Goal: Information Seeking & Learning: Learn about a topic

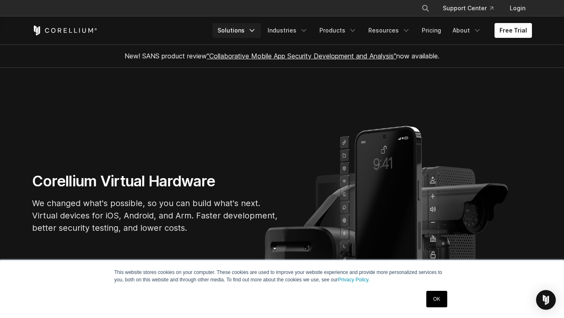
click at [254, 30] on link "Solutions" at bounding box center [236, 30] width 48 height 15
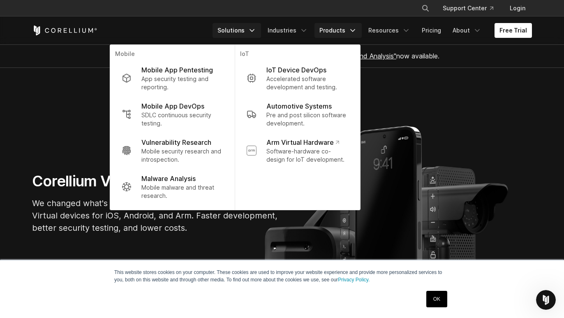
click at [323, 30] on link "Products" at bounding box center [337, 30] width 47 height 15
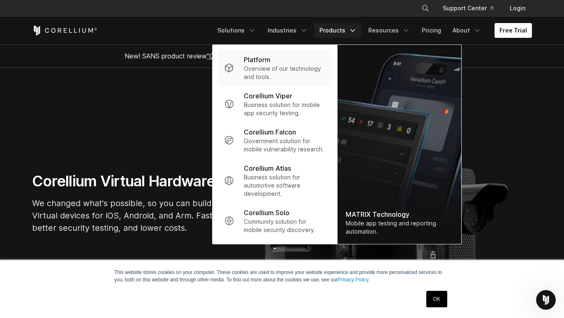
click at [282, 70] on p "Overview of our technology and tools." at bounding box center [285, 73] width 82 height 16
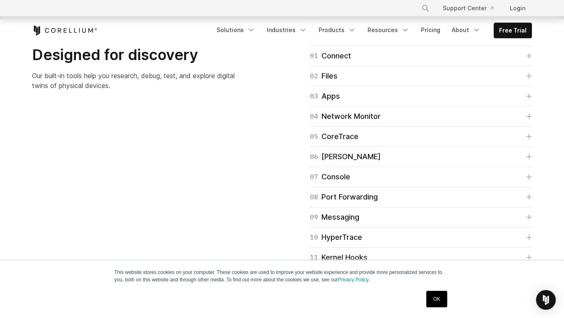
scroll to position [1280, 0]
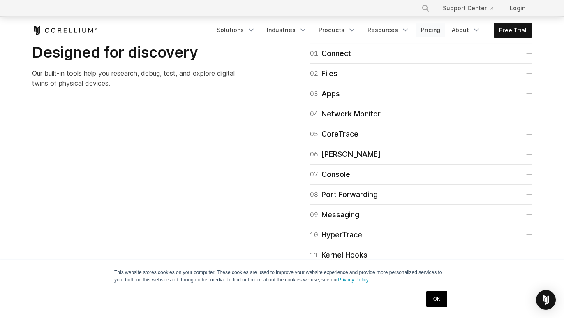
click at [425, 29] on link "Pricing" at bounding box center [430, 30] width 29 height 15
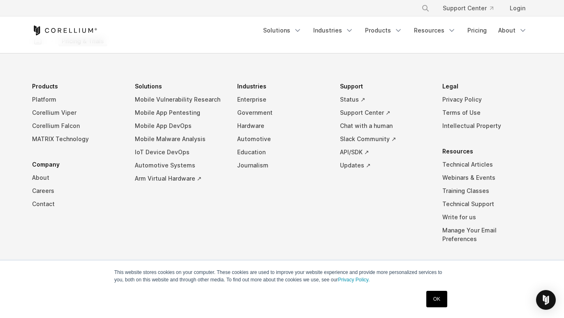
scroll to position [1485, 0]
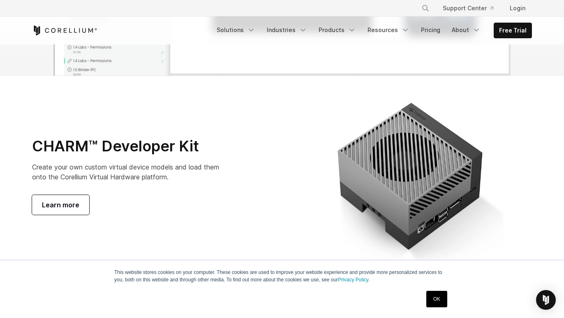
scroll to position [2886, 0]
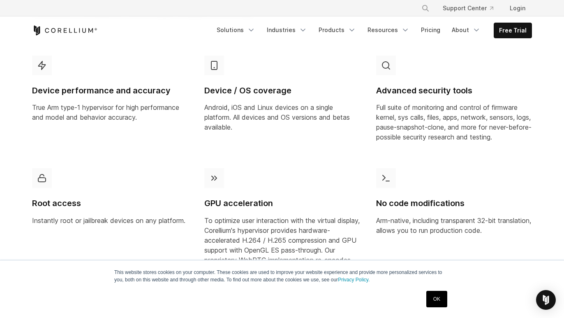
scroll to position [24, 0]
